Goal: Information Seeking & Learning: Learn about a topic

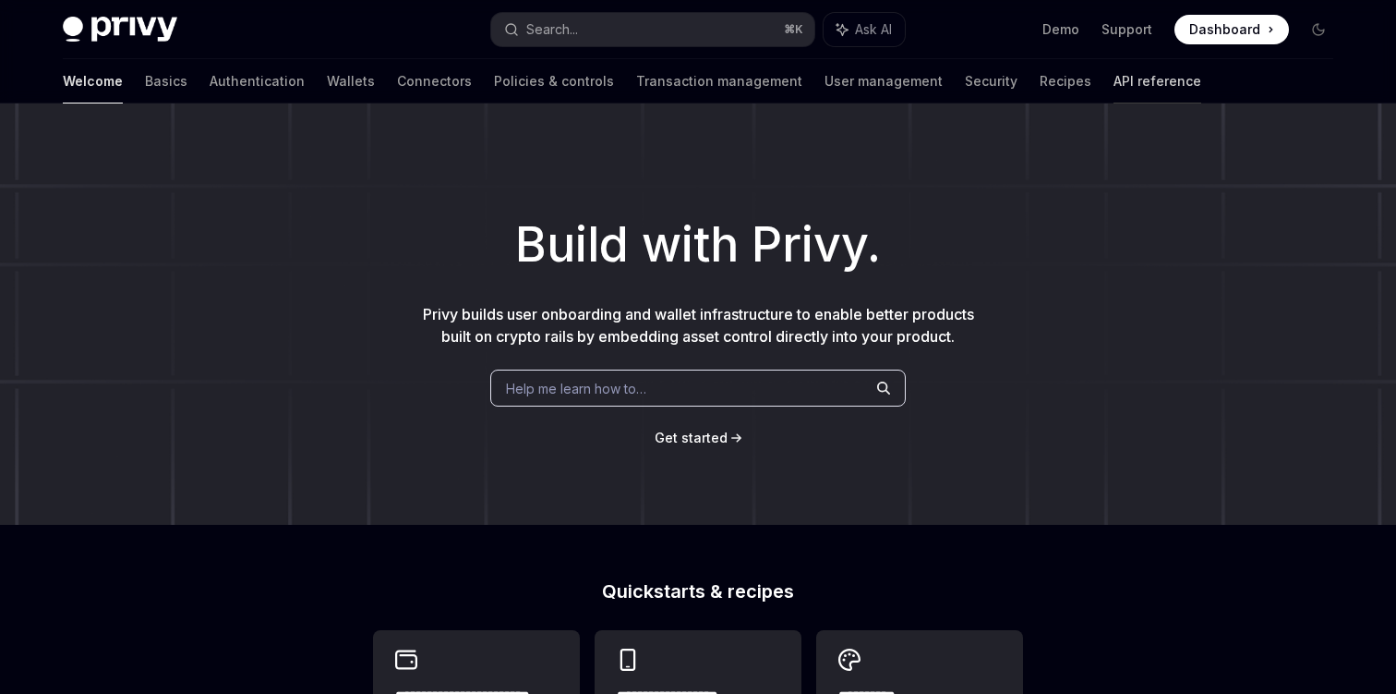
click at [1114, 90] on link "API reference" at bounding box center [1158, 81] width 88 height 44
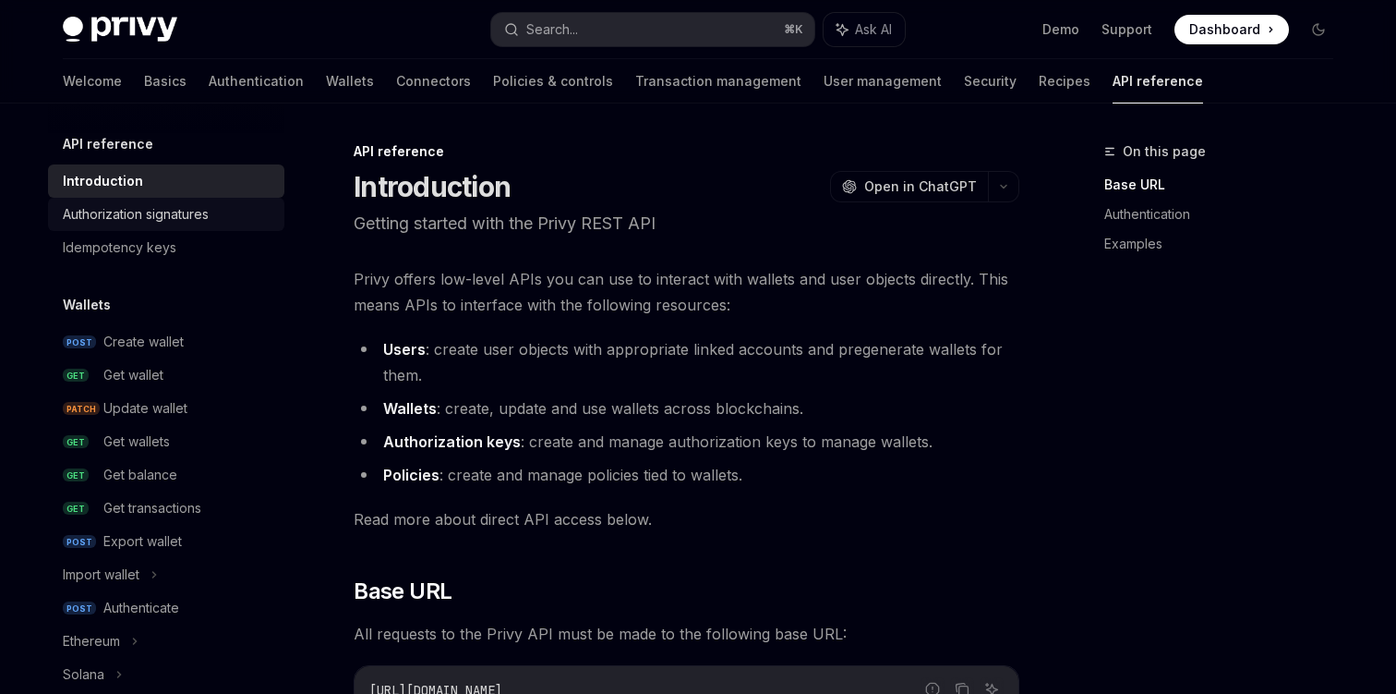
click at [181, 214] on div "Authorization signatures" at bounding box center [136, 214] width 146 height 22
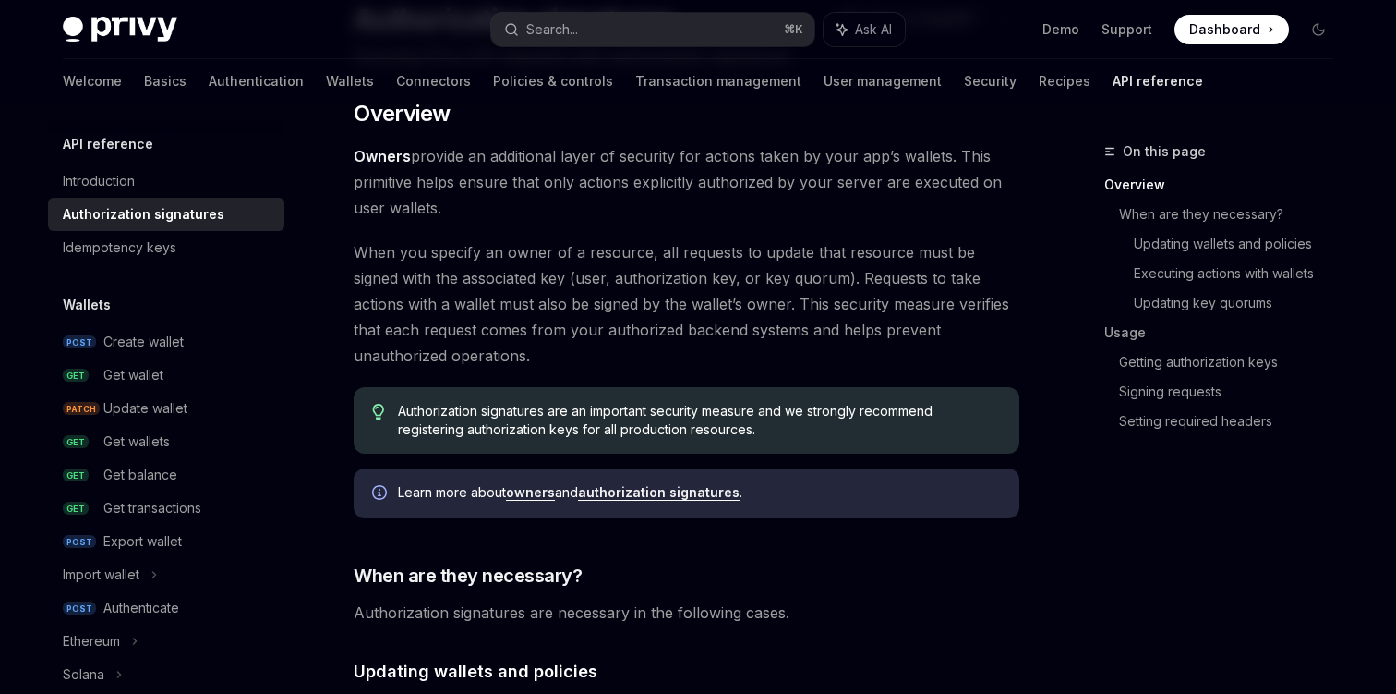
scroll to position [169, 0]
click at [209, 79] on link "Authentication" at bounding box center [256, 81] width 95 height 44
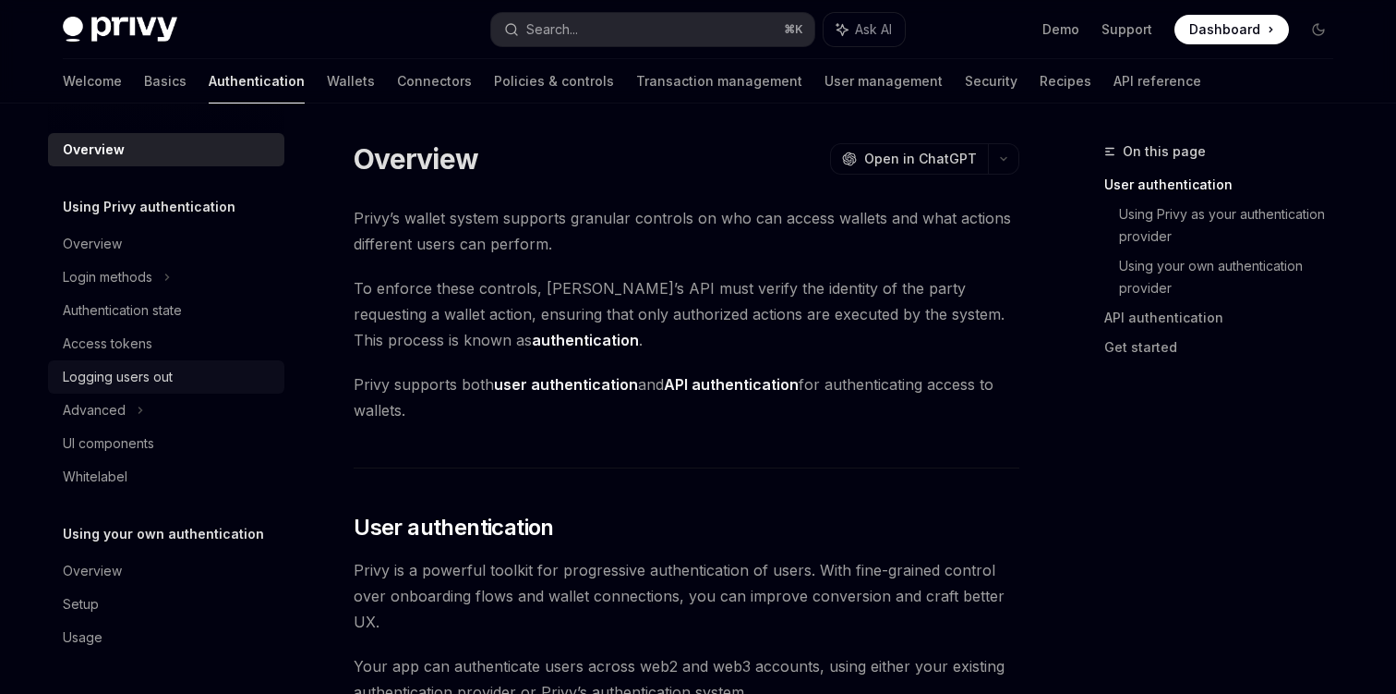
click at [158, 373] on div "Logging users out" at bounding box center [118, 377] width 110 height 22
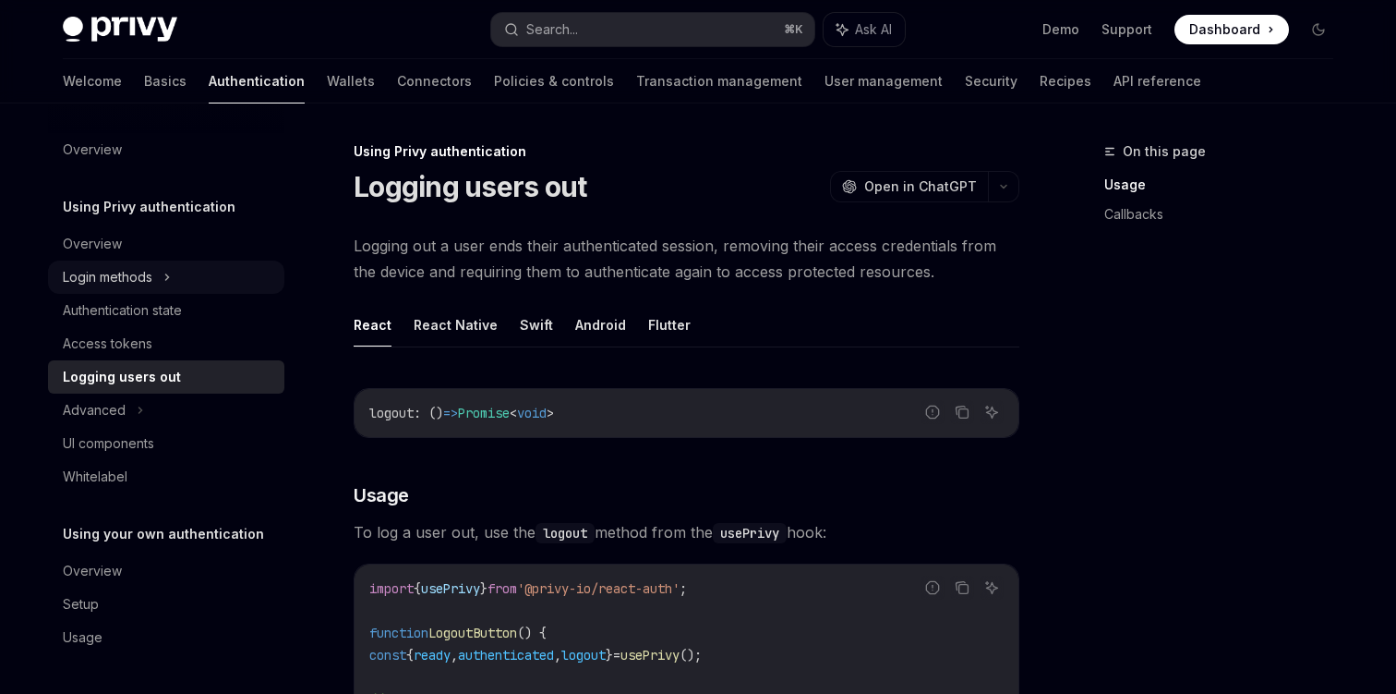
click at [155, 281] on div "Login methods" at bounding box center [166, 276] width 236 height 33
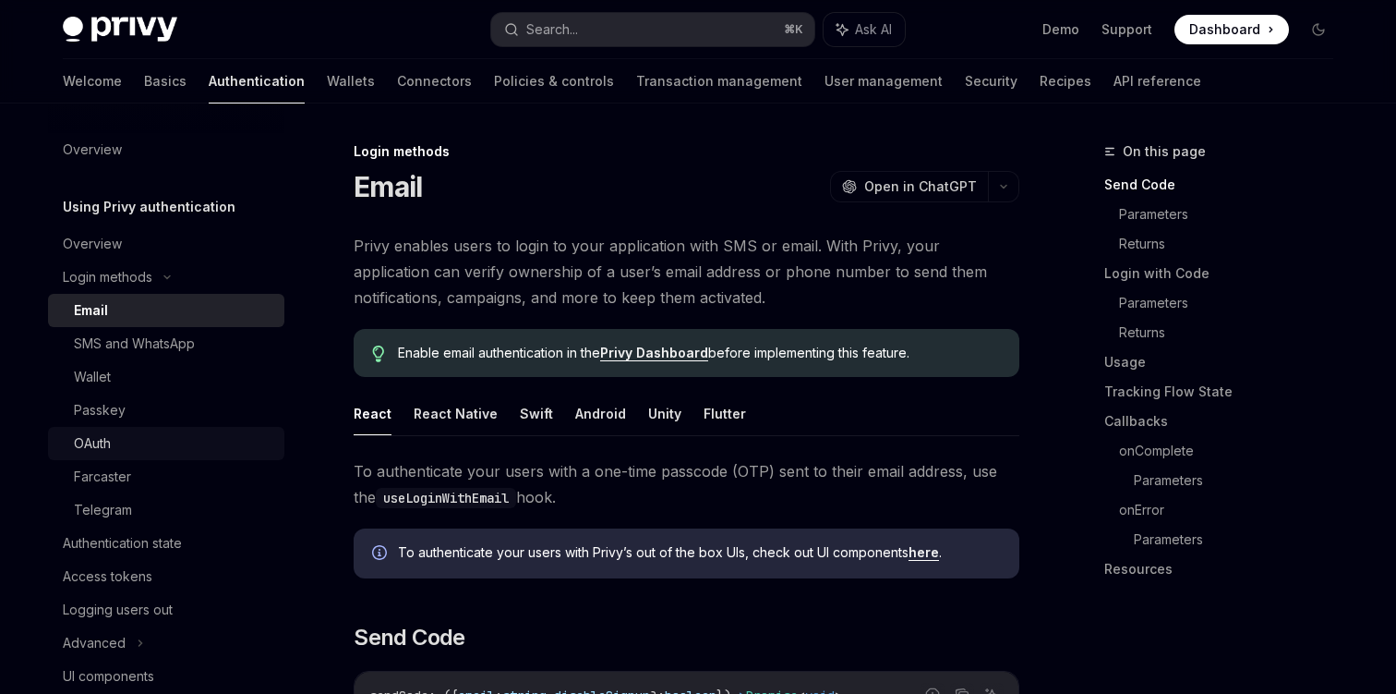
click at [95, 444] on div "OAuth" at bounding box center [92, 443] width 37 height 22
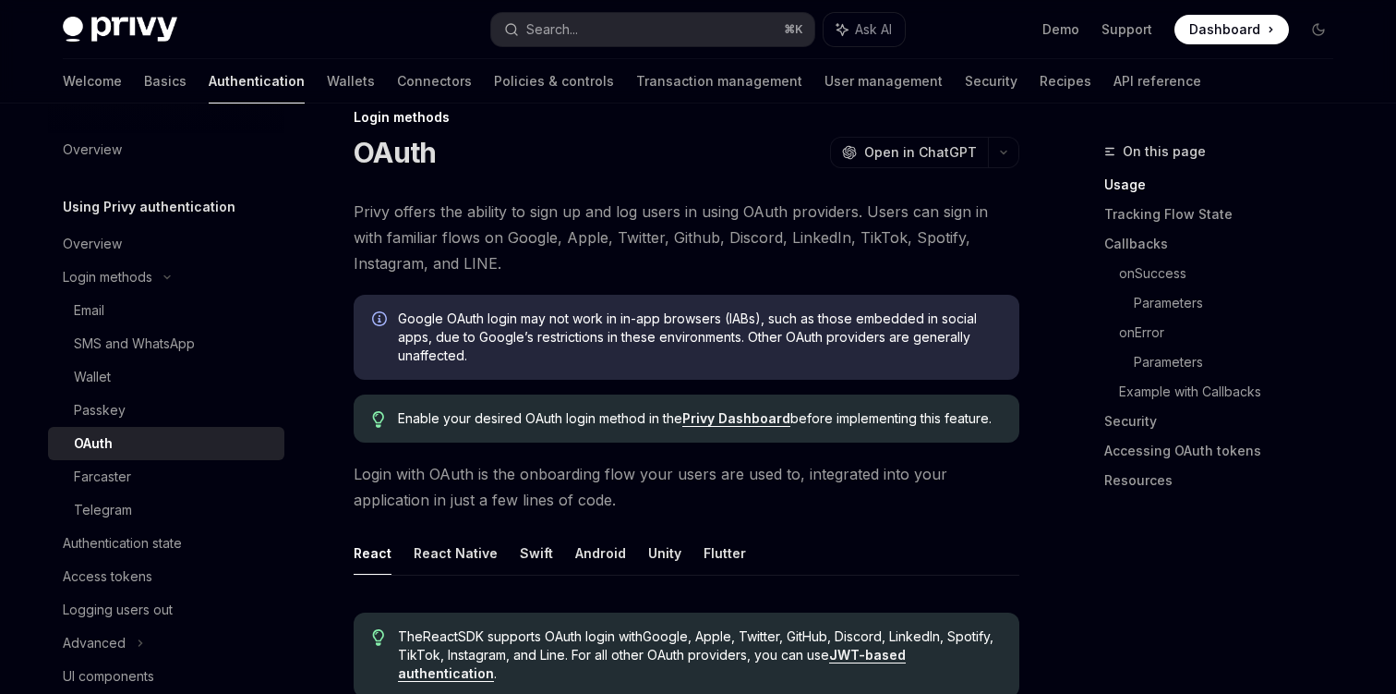
scroll to position [51, 0]
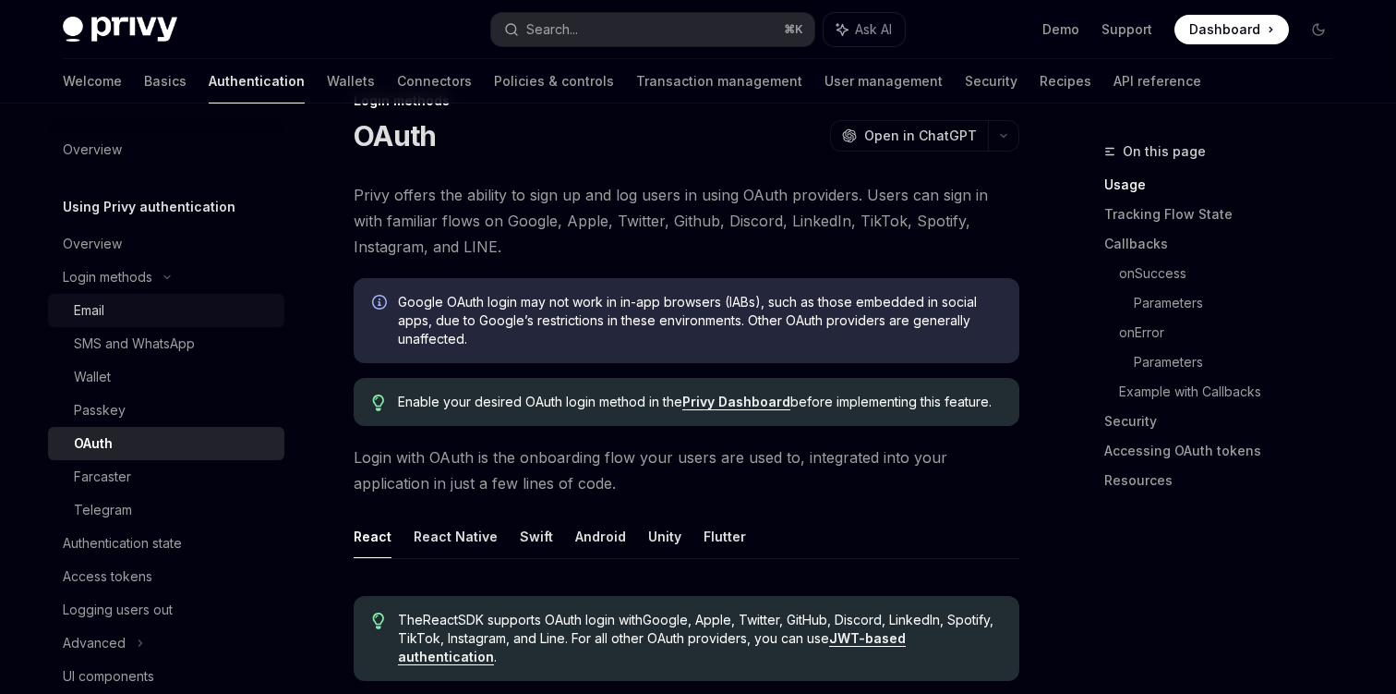
click at [126, 315] on div "Email" at bounding box center [173, 310] width 199 height 22
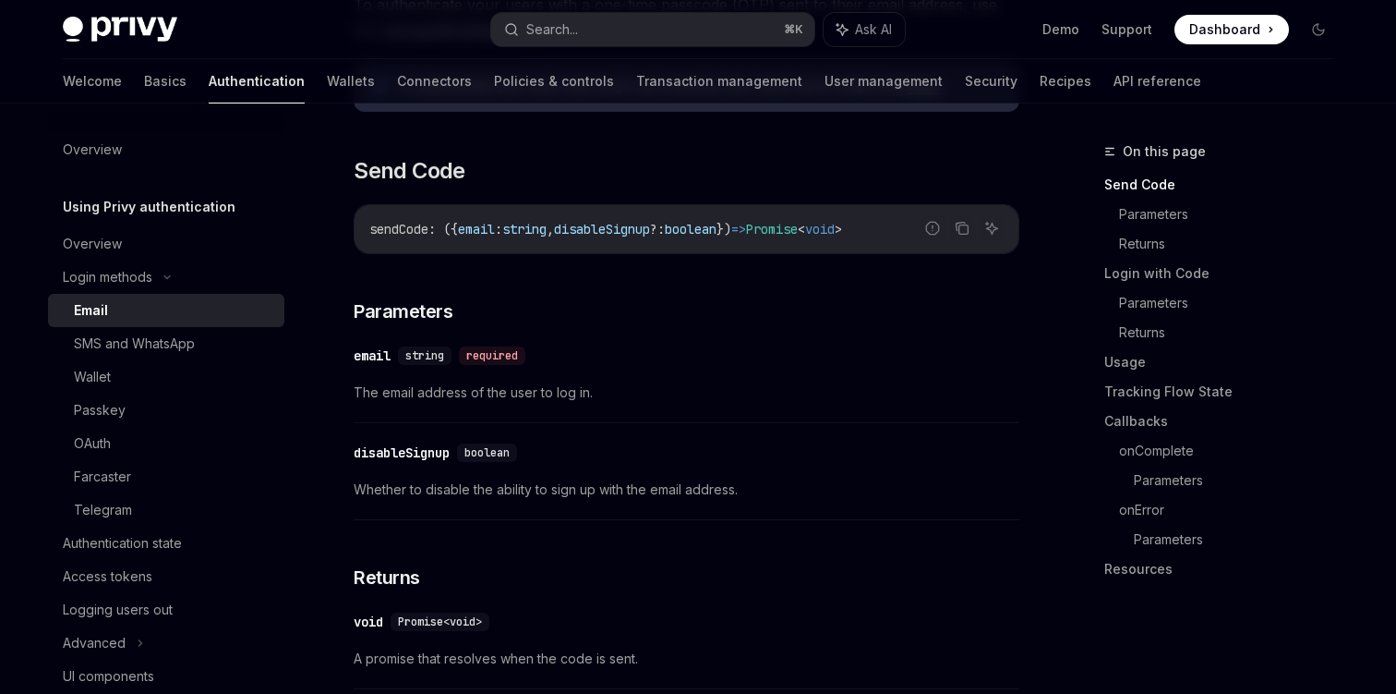
scroll to position [466, 0]
click at [1040, 77] on link "Recipes" at bounding box center [1066, 81] width 52 height 44
type textarea "*"
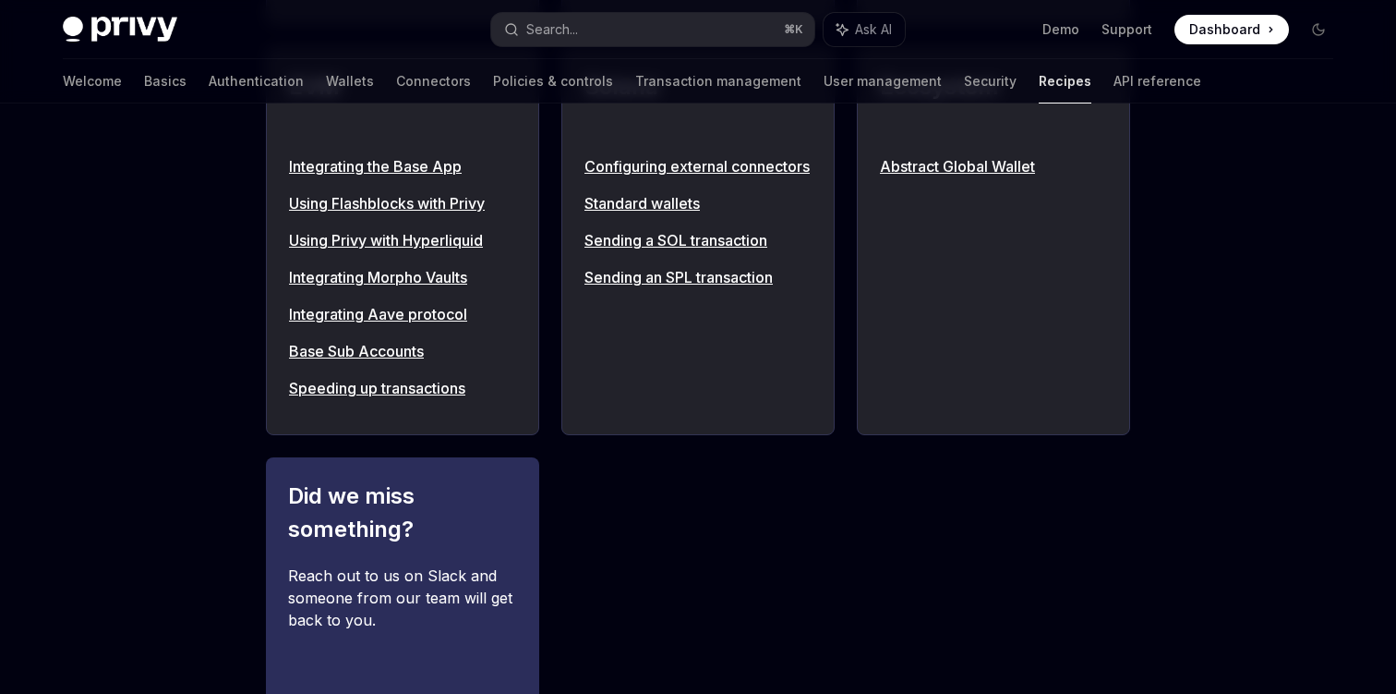
scroll to position [2119, 1]
